Goal: Find specific page/section: Find specific page/section

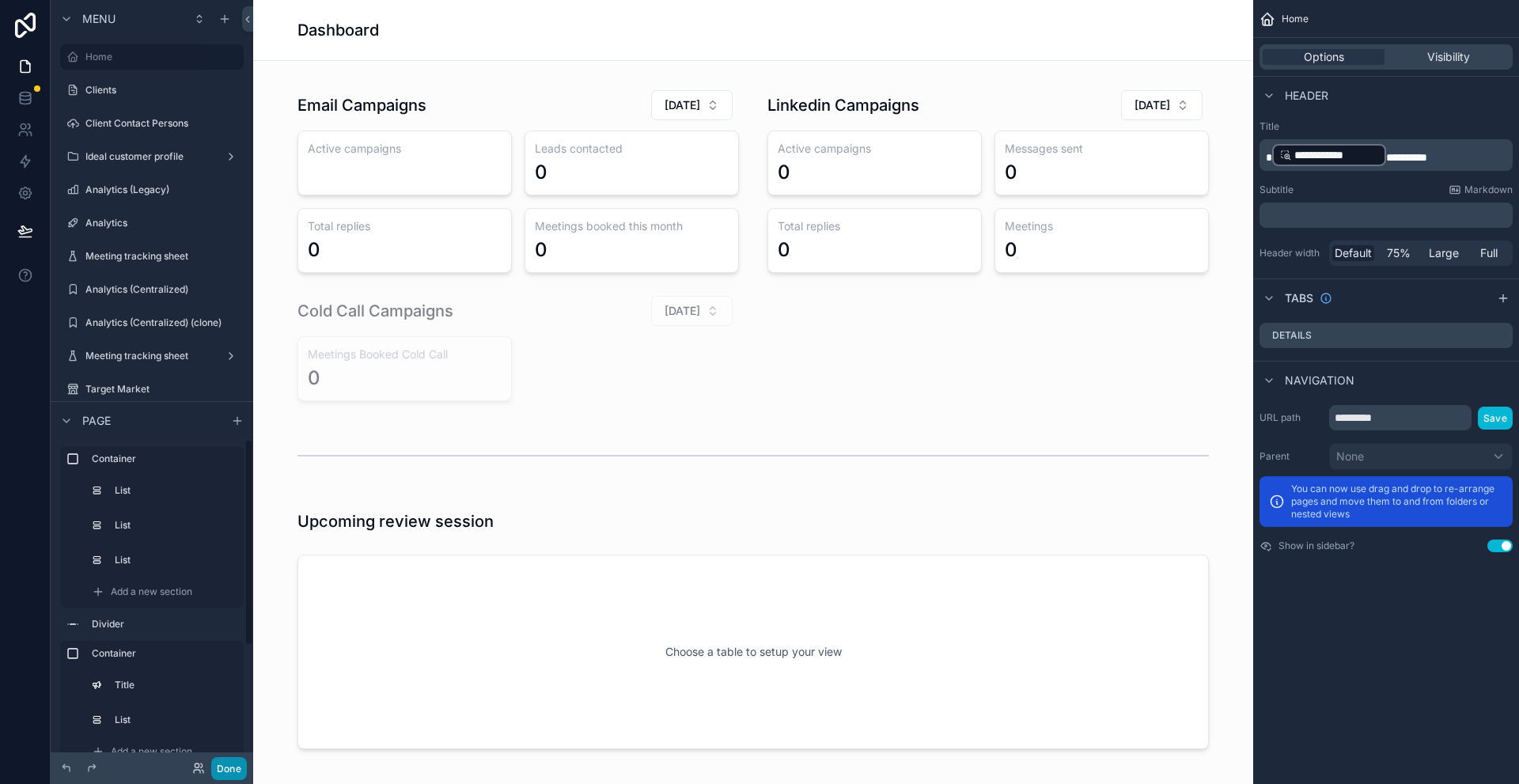
click at [230, 772] on button "Done" at bounding box center [229, 768] width 36 height 23
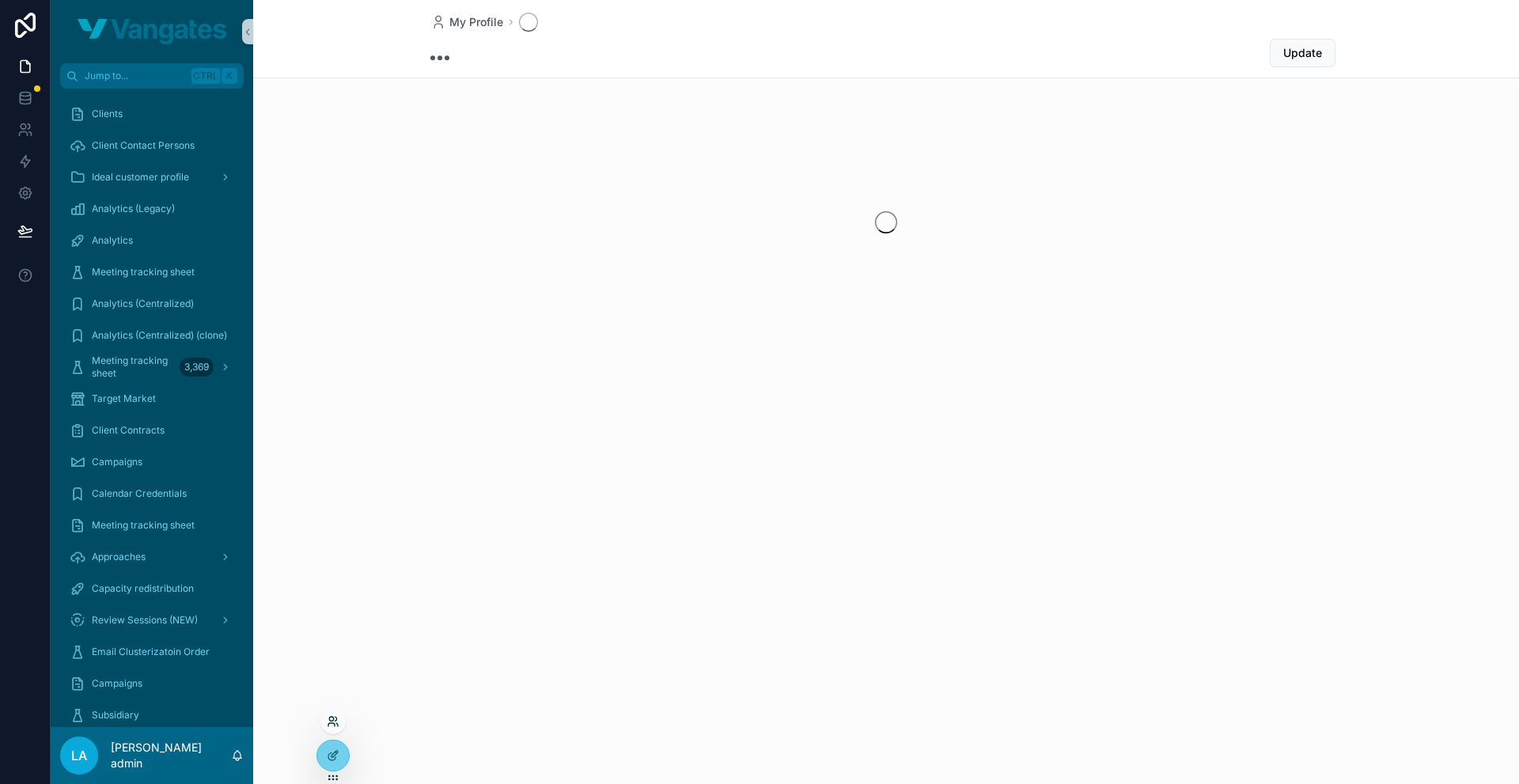
click at [337, 716] on icon at bounding box center [332, 721] width 13 height 13
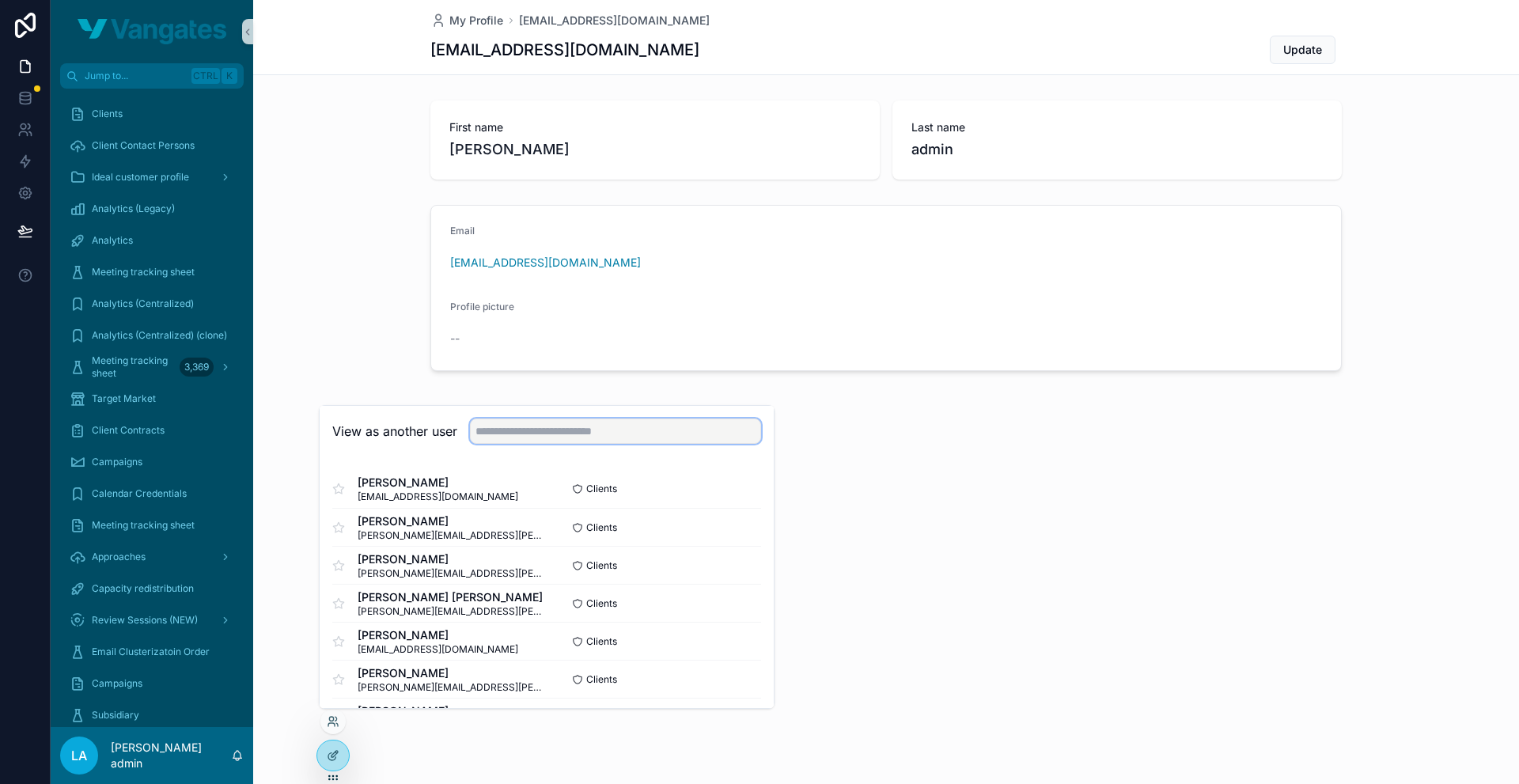
click at [546, 439] on input "text" at bounding box center [616, 431] width 291 height 25
type input "***"
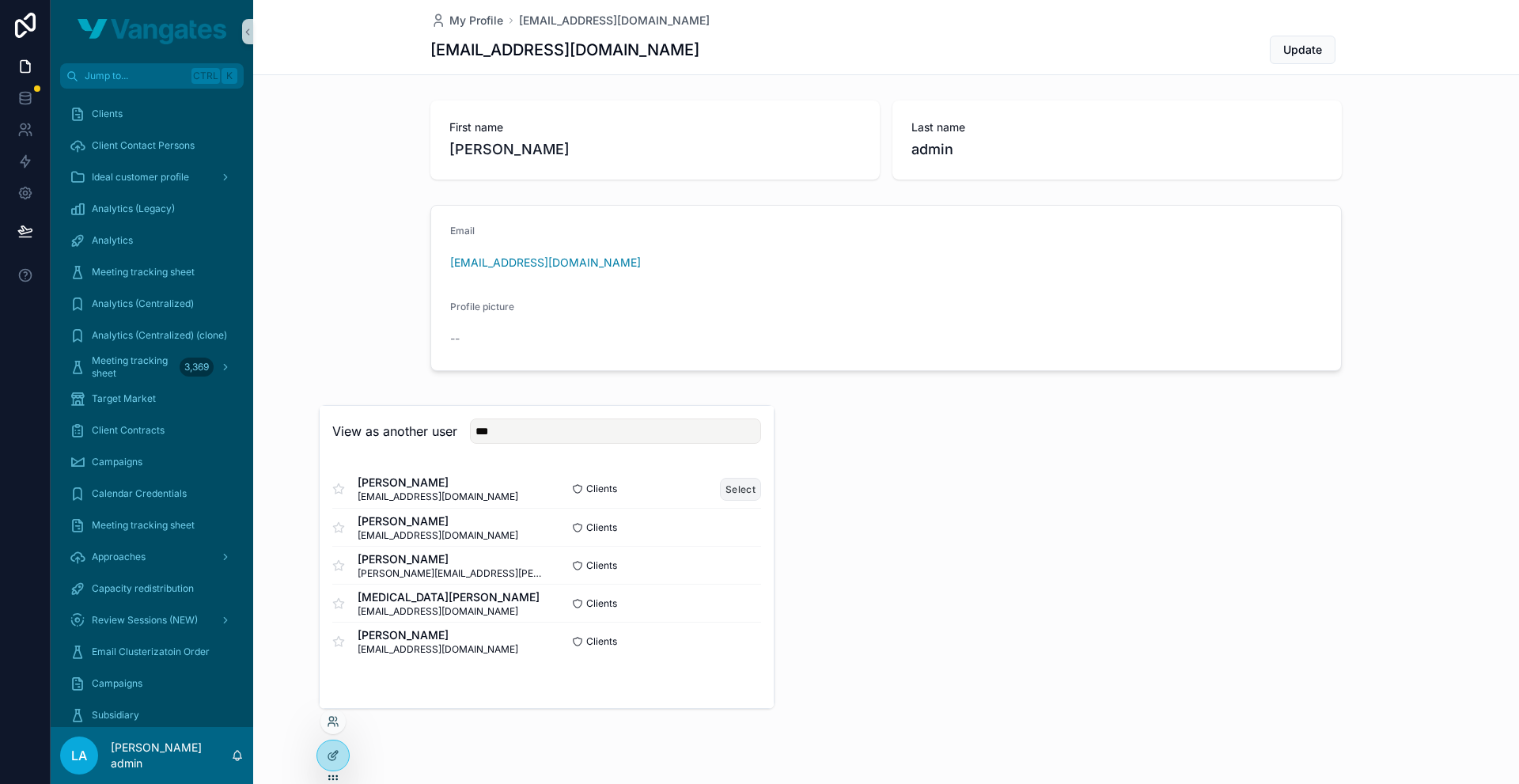
click at [725, 488] on button "Select" at bounding box center [741, 489] width 41 height 23
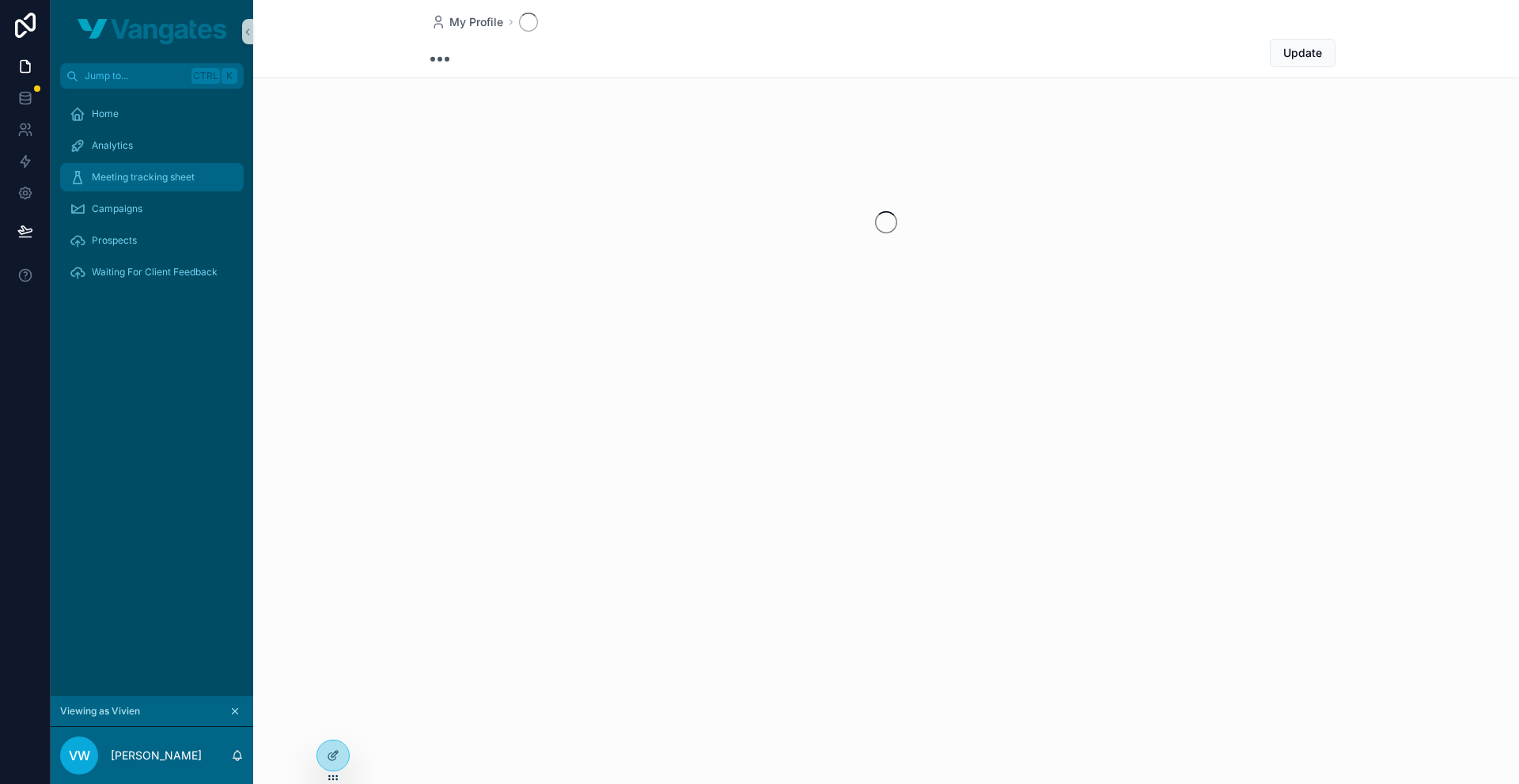
click at [131, 183] on span "Meeting tracking sheet" at bounding box center [143, 176] width 103 height 13
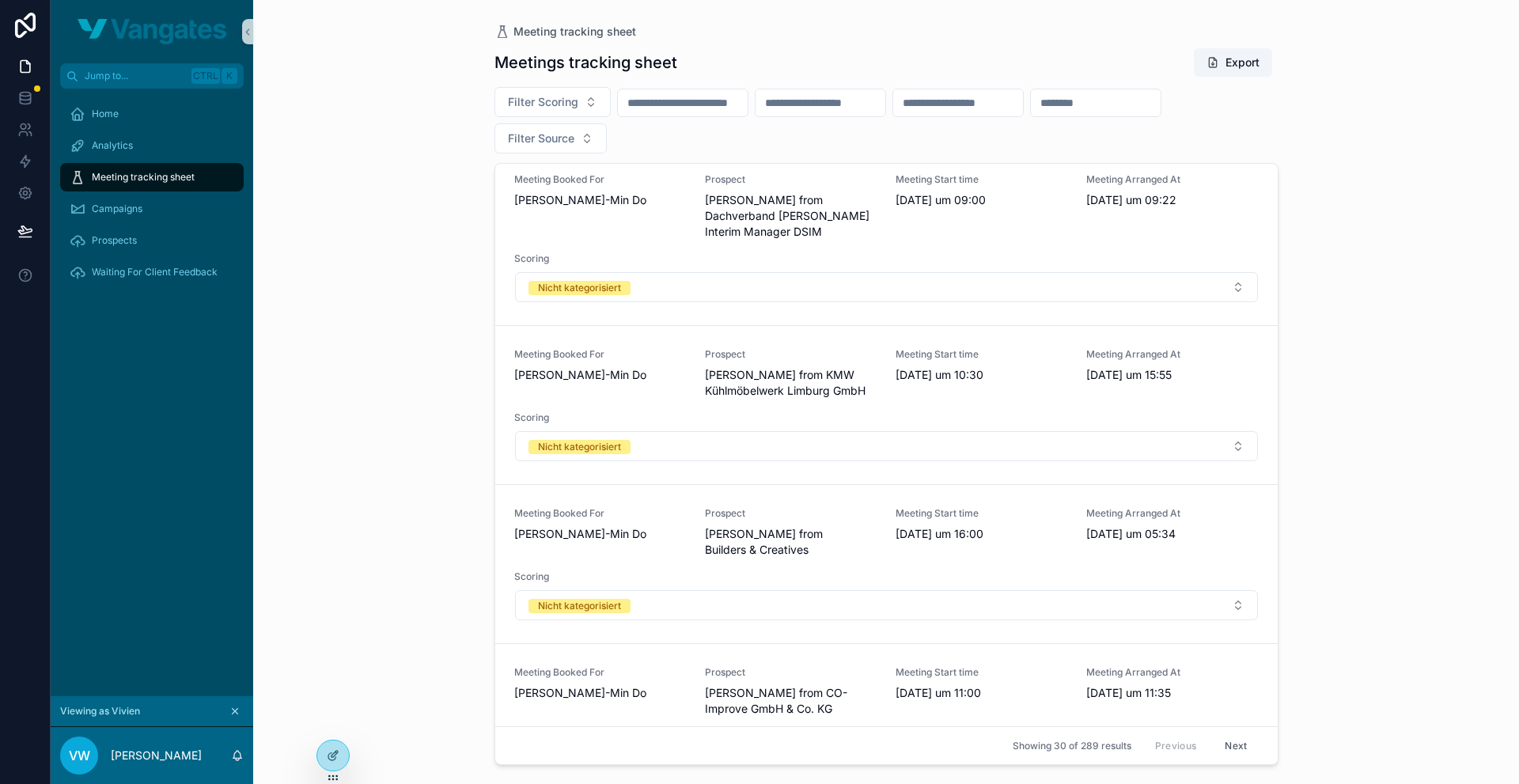
scroll to position [237, 0]
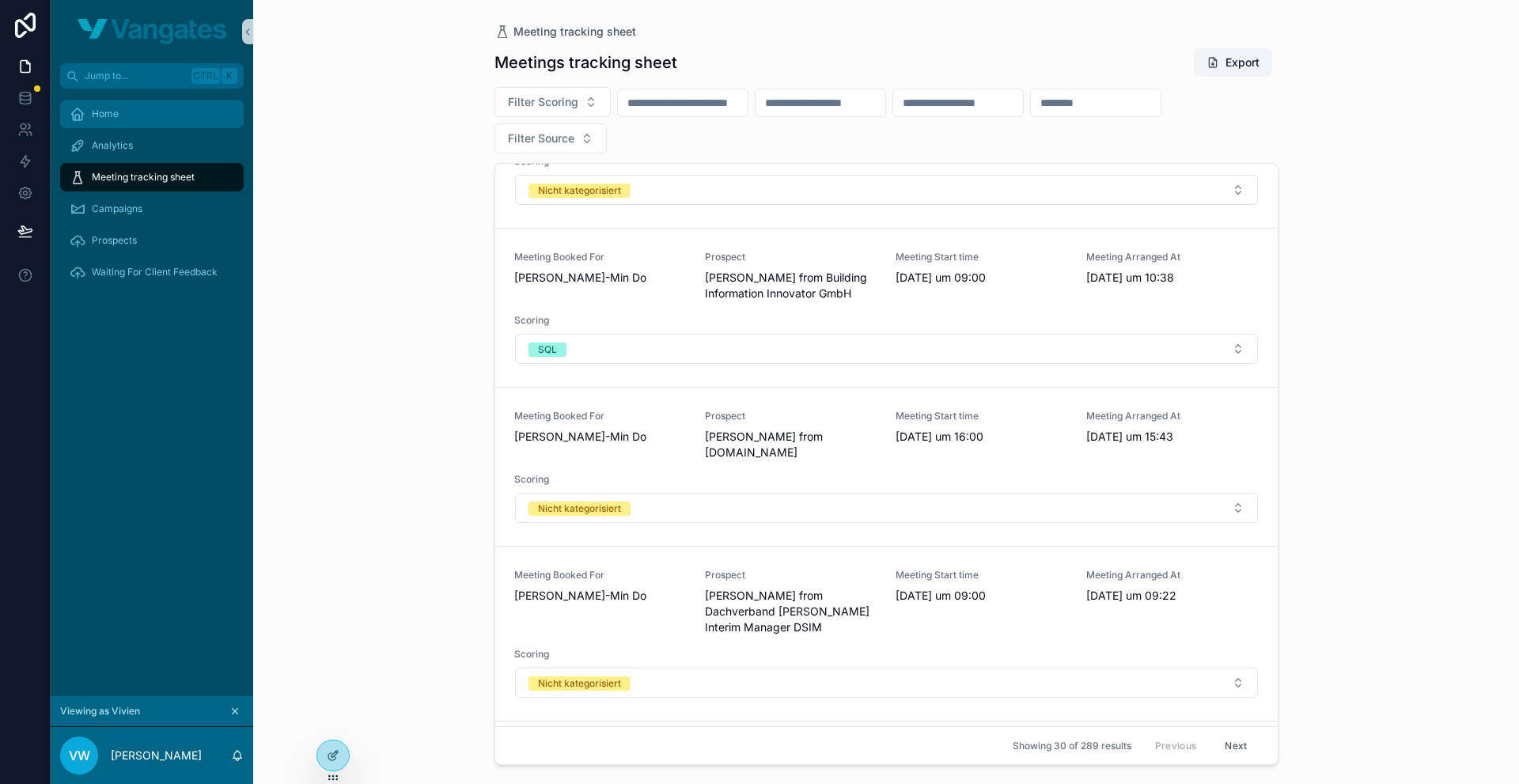
click at [102, 116] on span "Home" at bounding box center [106, 113] width 27 height 13
